Goal: Information Seeking & Learning: Learn about a topic

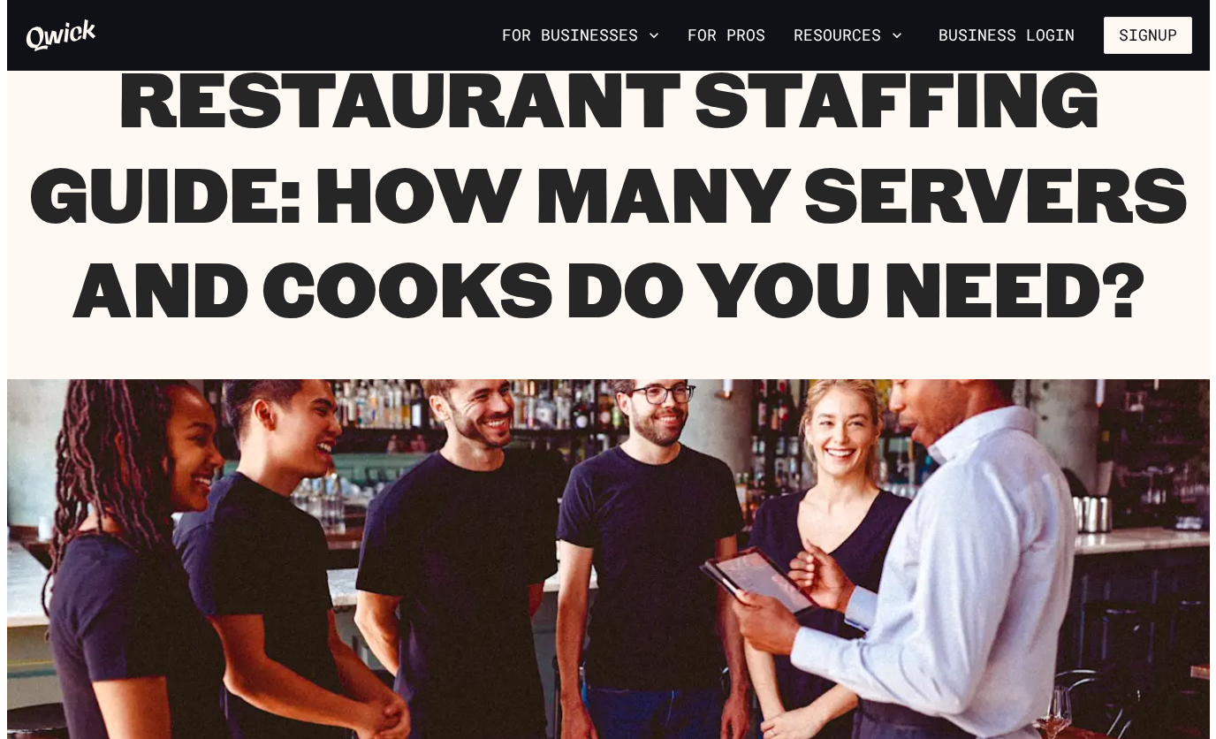
scroll to position [88, 0]
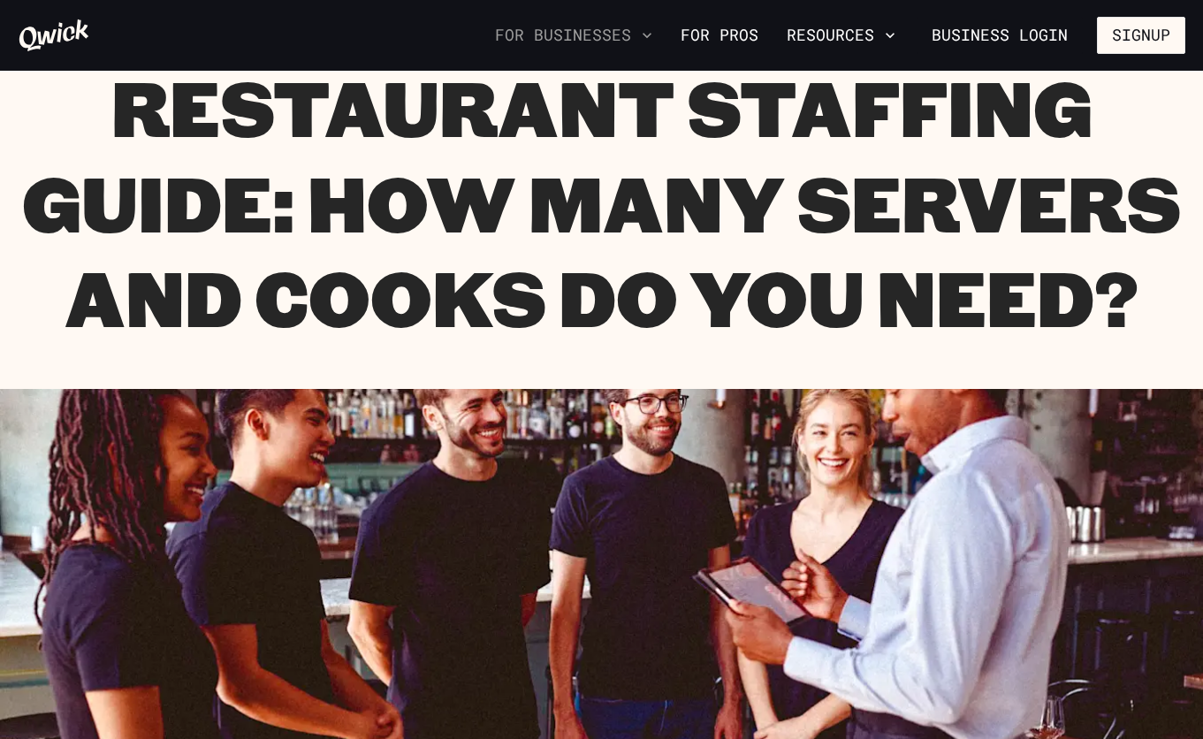
click at [652, 29] on icon "button" at bounding box center [647, 36] width 18 height 18
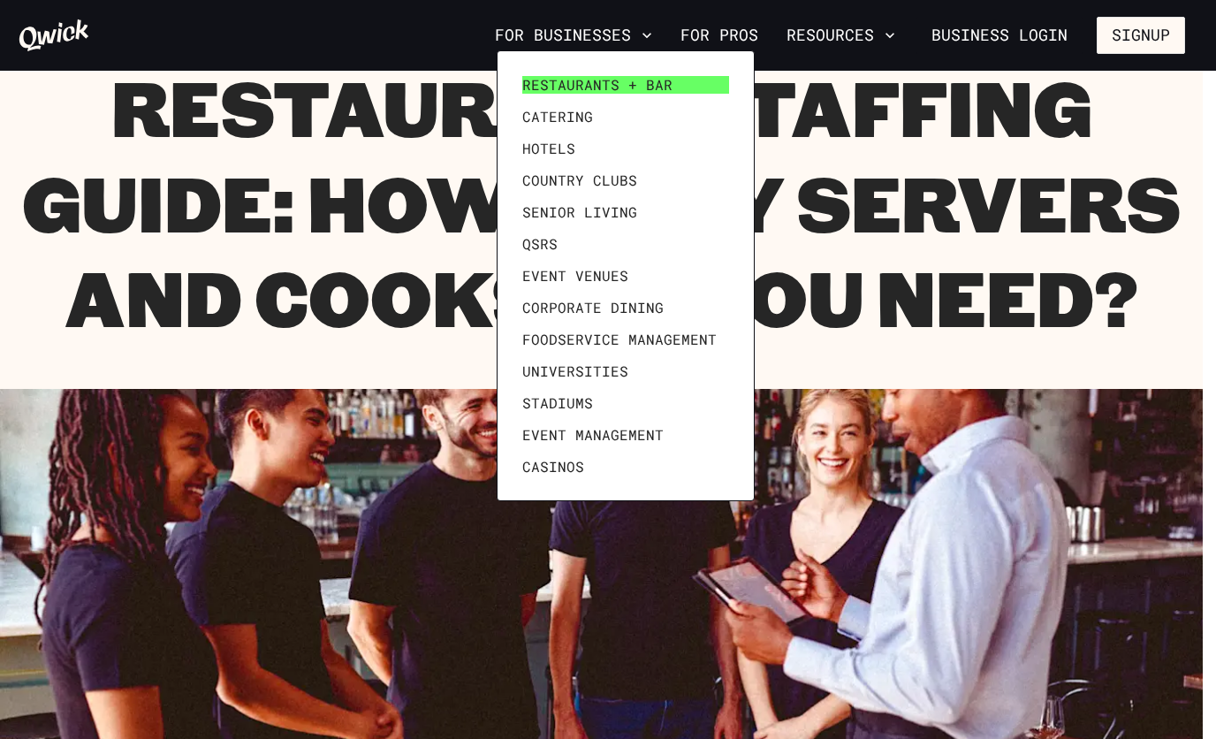
click at [621, 90] on span "Restaurants + Bar" at bounding box center [597, 85] width 150 height 18
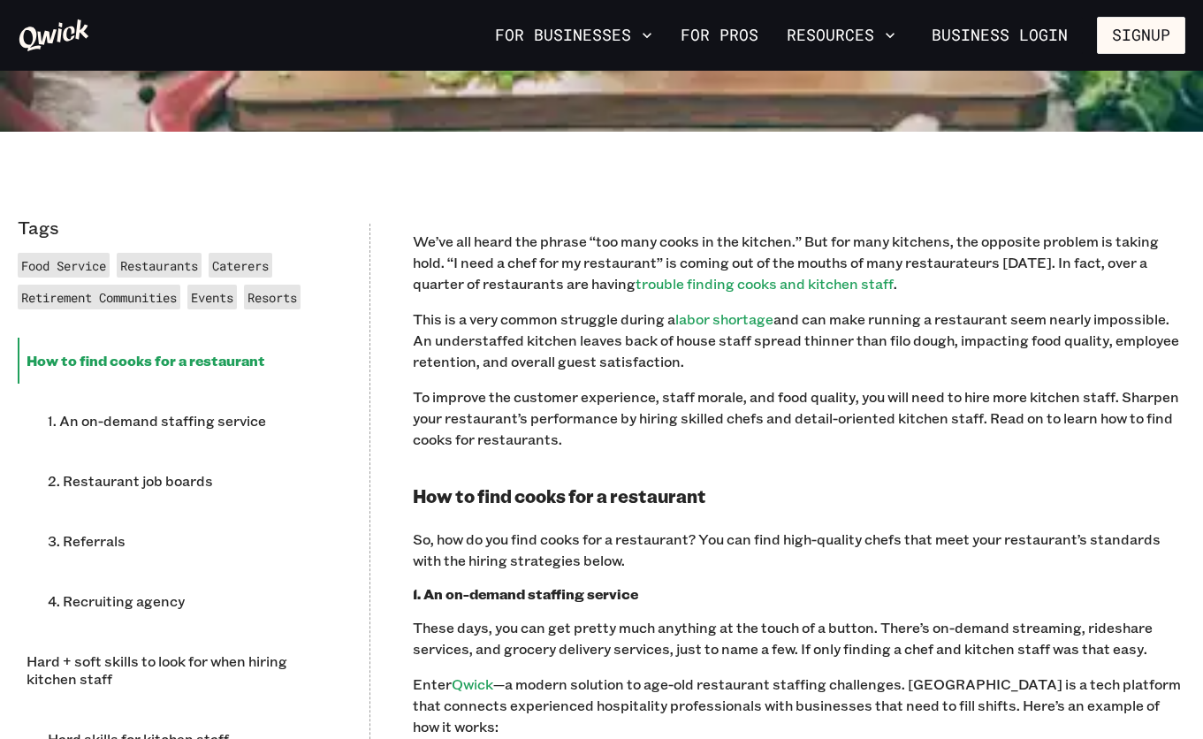
scroll to position [707, 0]
